Goal: Complete application form

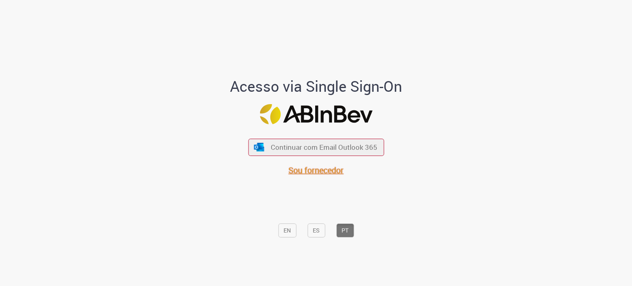
click at [310, 170] on span "Sou fornecedor" at bounding box center [315, 169] width 55 height 11
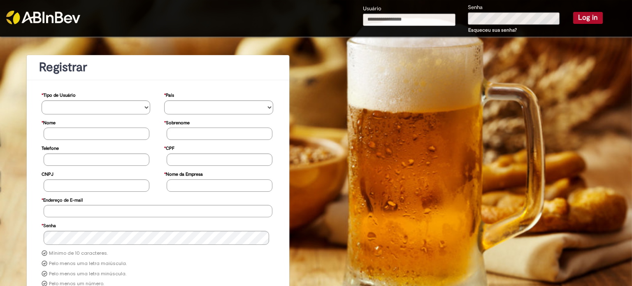
type input "**********"
click at [579, 19] on button "Log in" at bounding box center [588, 18] width 30 height 12
